Goal: Task Accomplishment & Management: Manage account settings

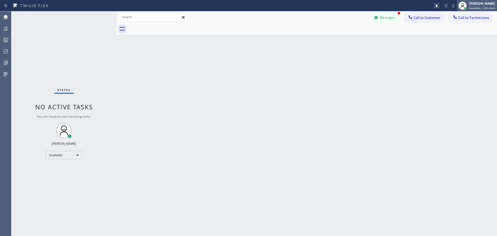
click at [487, 5] on div "[PERSON_NAME]" at bounding box center [483, 3] width 26 height 4
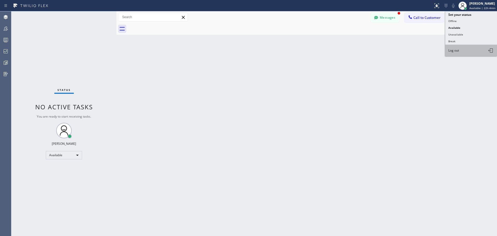
click at [468, 49] on button "Log out" at bounding box center [472, 50] width 52 height 11
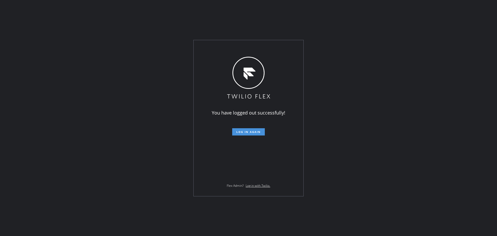
click at [245, 132] on span "Log in again" at bounding box center [249, 132] width 24 height 4
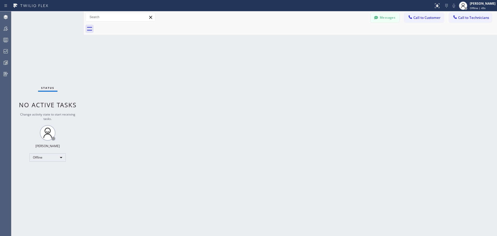
click at [377, 16] on icon at bounding box center [376, 17] width 4 height 3
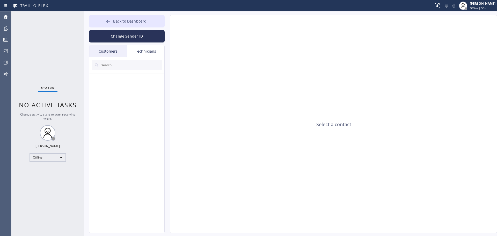
click at [104, 49] on div "Customers" at bounding box center [108, 51] width 38 height 12
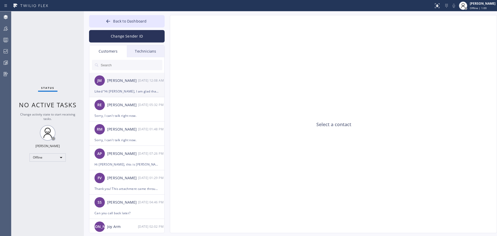
click at [140, 91] on div "Liked “Hi [PERSON_NAME], I am glad that the office could help with verifying th…" at bounding box center [127, 91] width 65 height 6
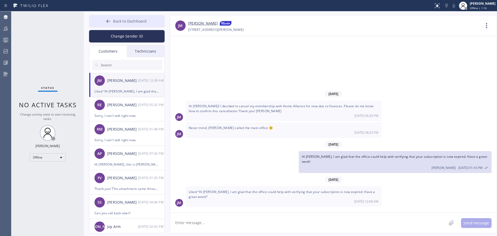
click at [128, 20] on span "Back to Dashboard" at bounding box center [129, 21] width 33 height 5
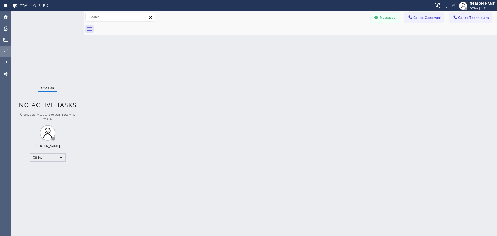
drag, startPoint x: 5, startPoint y: 49, endPoint x: 9, endPoint y: 52, distance: 5.7
click at [5, 49] on icon at bounding box center [6, 51] width 6 height 6
